Goal: Task Accomplishment & Management: Use online tool/utility

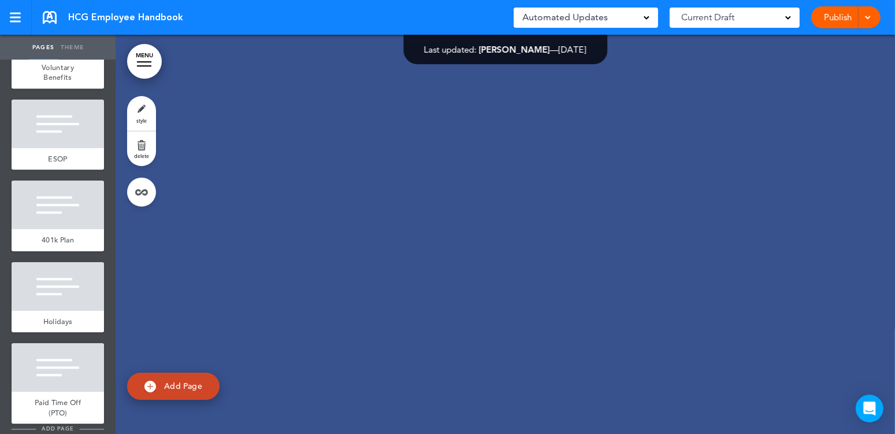
scroll to position [3122, 0]
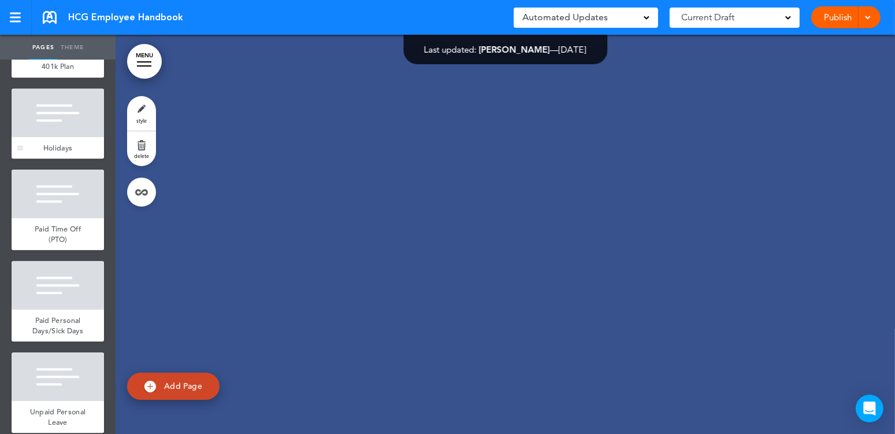
click at [69, 137] on div at bounding box center [58, 112] width 92 height 49
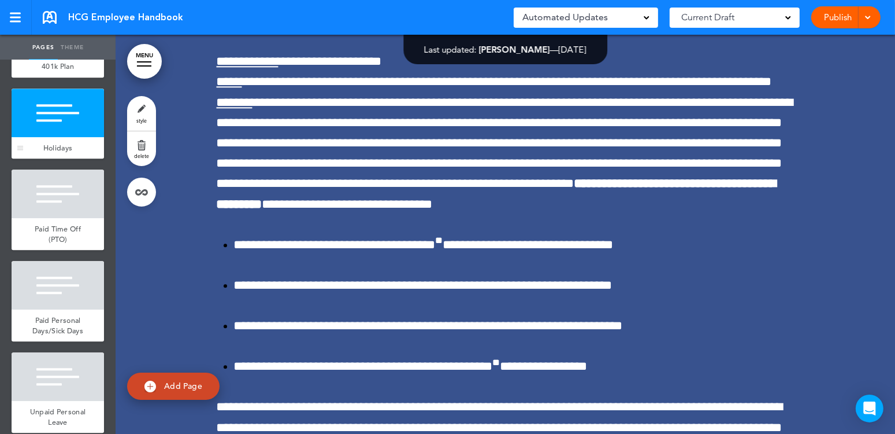
scroll to position [30990, 0]
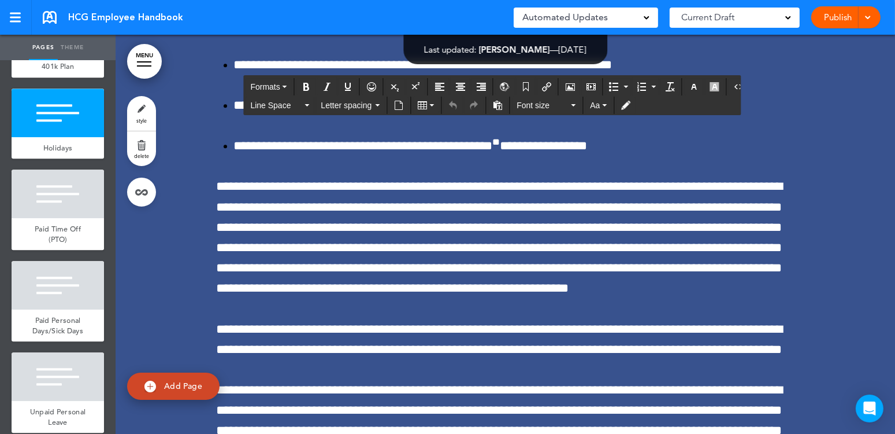
drag, startPoint x: 544, startPoint y: 151, endPoint x: 507, endPoint y: 151, distance: 37.0
drag, startPoint x: 619, startPoint y: 178, endPoint x: 608, endPoint y: 180, distance: 11.2
drag, startPoint x: 624, startPoint y: 203, endPoint x: 613, endPoint y: 206, distance: 12.1
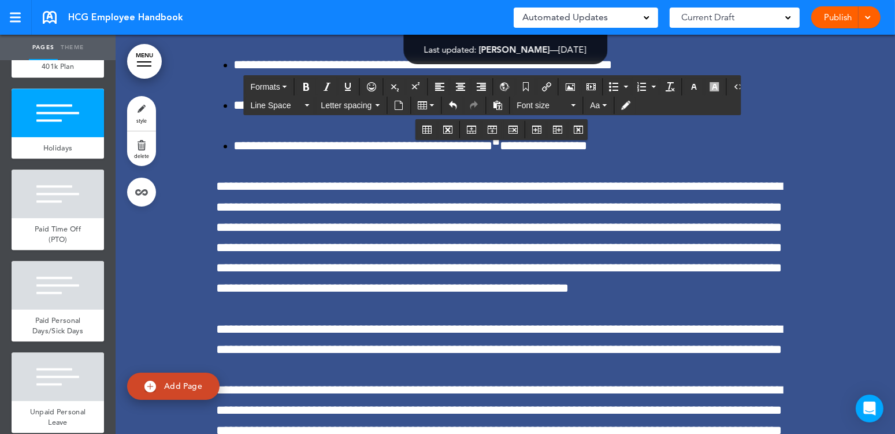
drag, startPoint x: 590, startPoint y: 231, endPoint x: 577, endPoint y: 234, distance: 13.7
drag, startPoint x: 598, startPoint y: 257, endPoint x: 588, endPoint y: 261, distance: 10.9
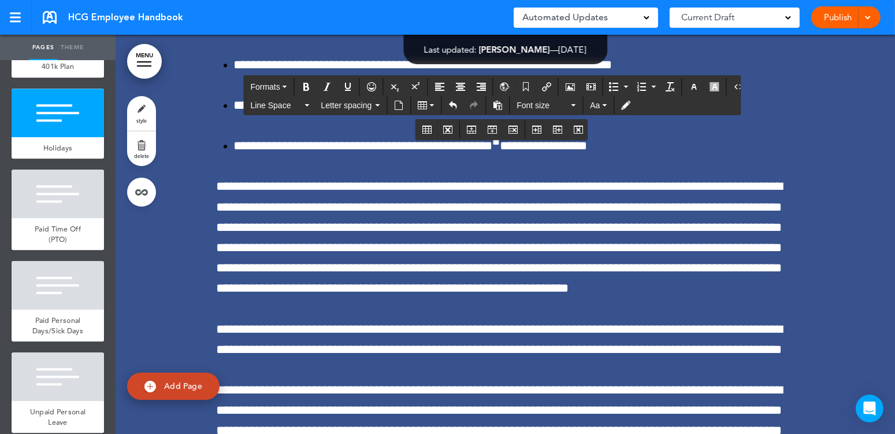
scroll to position [31048, 0]
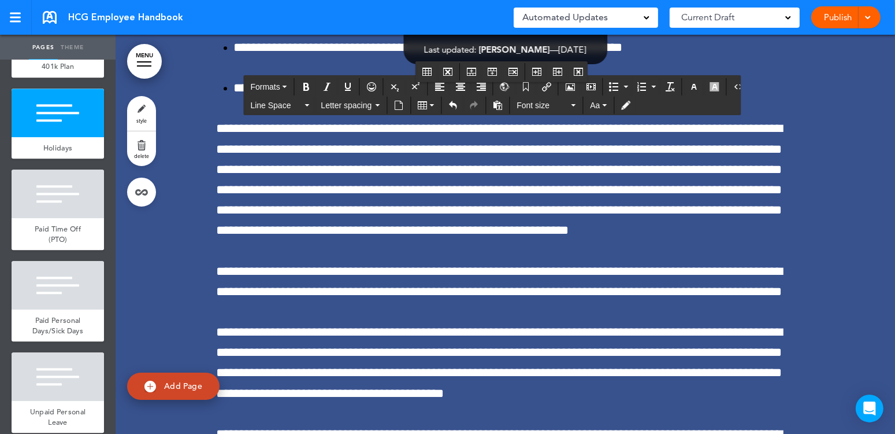
drag, startPoint x: 535, startPoint y: 224, endPoint x: 504, endPoint y: 228, distance: 31.5
drag, startPoint x: 535, startPoint y: 253, endPoint x: 506, endPoint y: 254, distance: 28.9
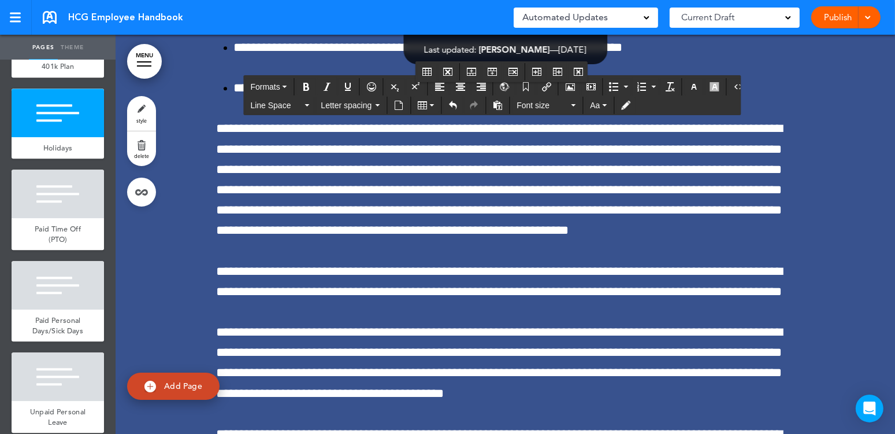
drag, startPoint x: 580, startPoint y: 281, endPoint x: 573, endPoint y: 283, distance: 6.6
drag, startPoint x: 214, startPoint y: 253, endPoint x: 721, endPoint y: 253, distance: 507.5
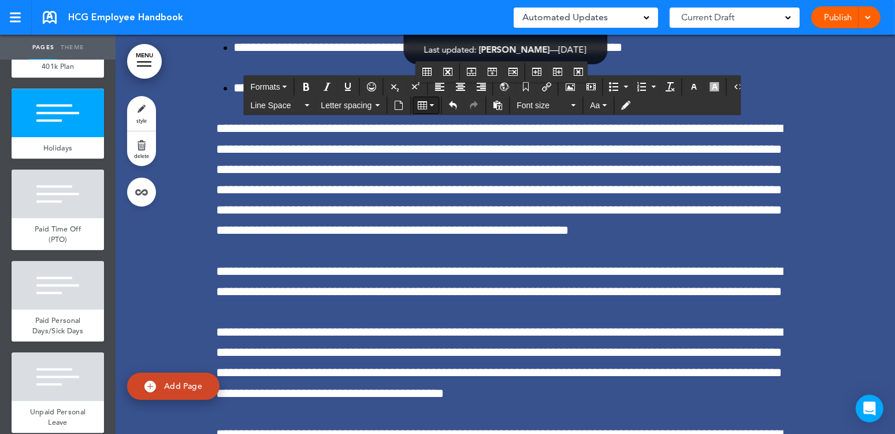
click at [433, 106] on button "Table" at bounding box center [425, 105] width 25 height 16
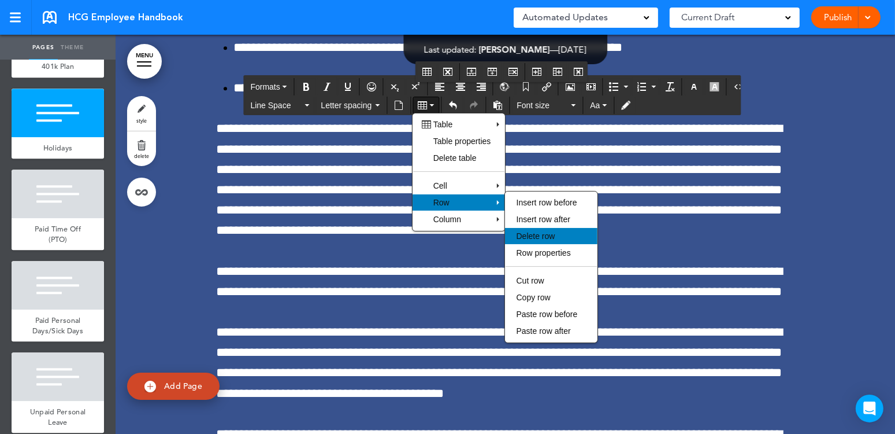
click at [545, 238] on span "Delete row" at bounding box center [536, 235] width 39 height 9
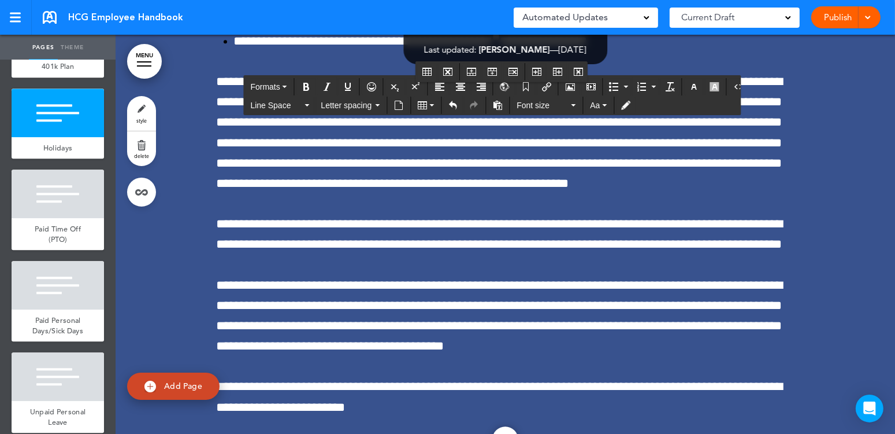
drag, startPoint x: 544, startPoint y: 356, endPoint x: 558, endPoint y: 357, distance: 14.5
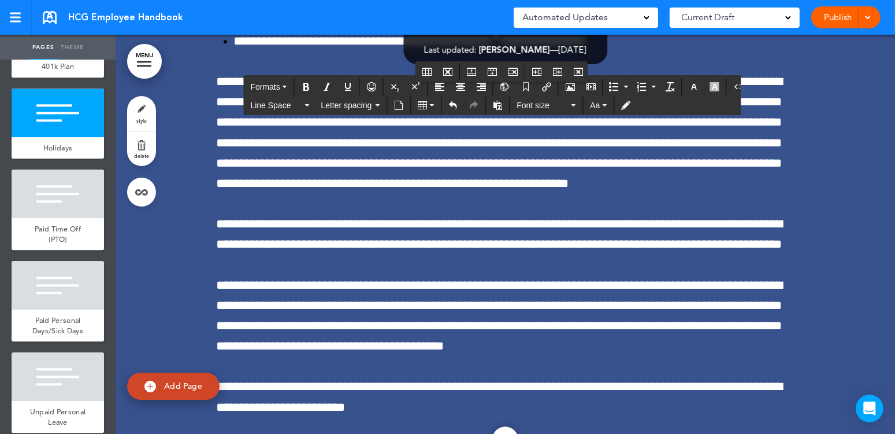
drag, startPoint x: 536, startPoint y: 386, endPoint x: 508, endPoint y: 387, distance: 28.4
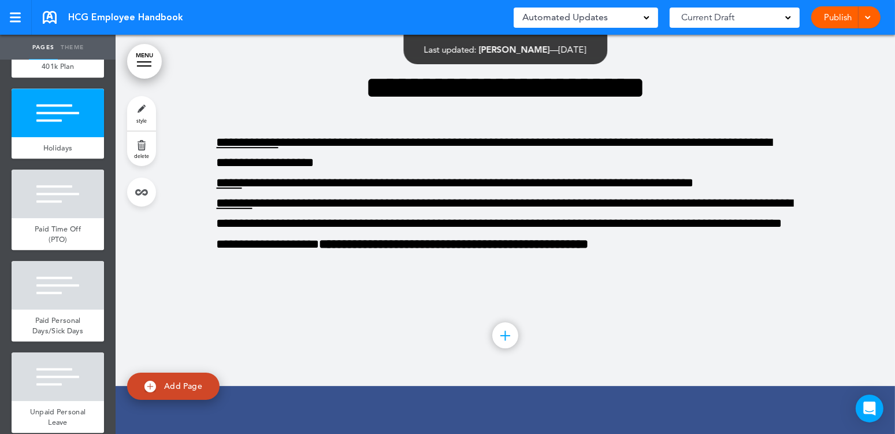
scroll to position [31684, 0]
